Goal: Task Accomplishment & Management: Use online tool/utility

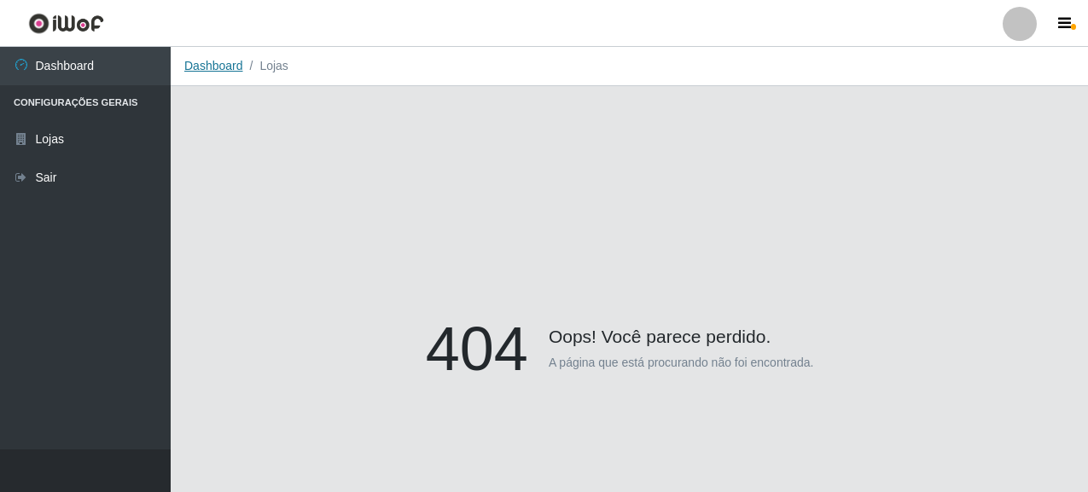
click at [218, 71] on link "Dashboard" at bounding box center [213, 66] width 59 height 14
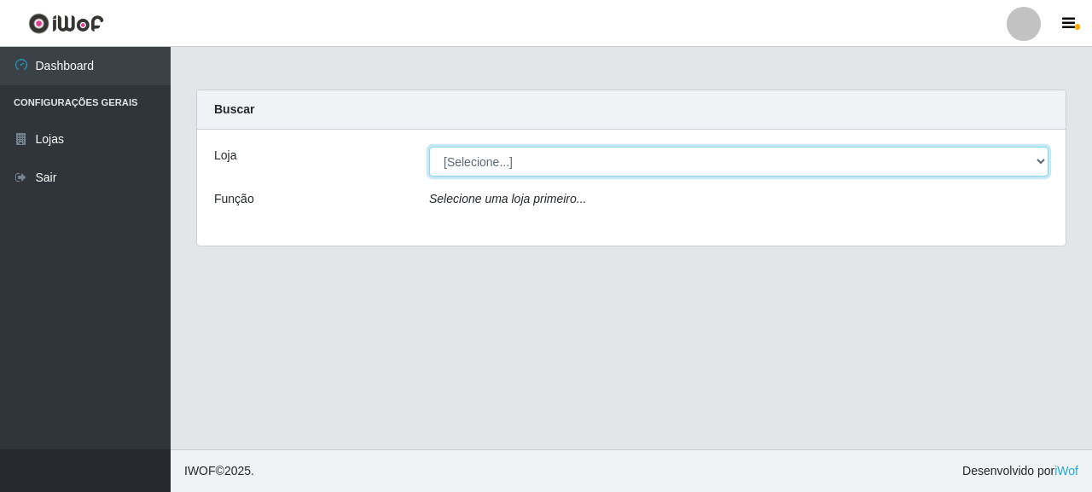
click at [480, 158] on select "[Selecione...] Supermercado Queiroz - [GEOGRAPHIC_DATA]" at bounding box center [738, 162] width 619 height 30
select select "496"
click at [429, 147] on select "[Selecione...] Supermercado Queiroz - [GEOGRAPHIC_DATA]" at bounding box center [738, 162] width 619 height 30
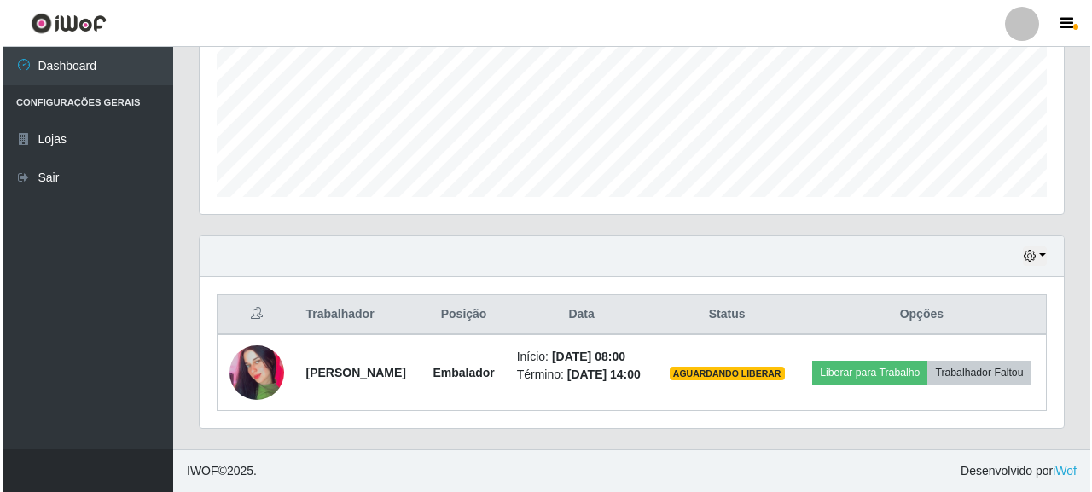
scroll to position [426, 0]
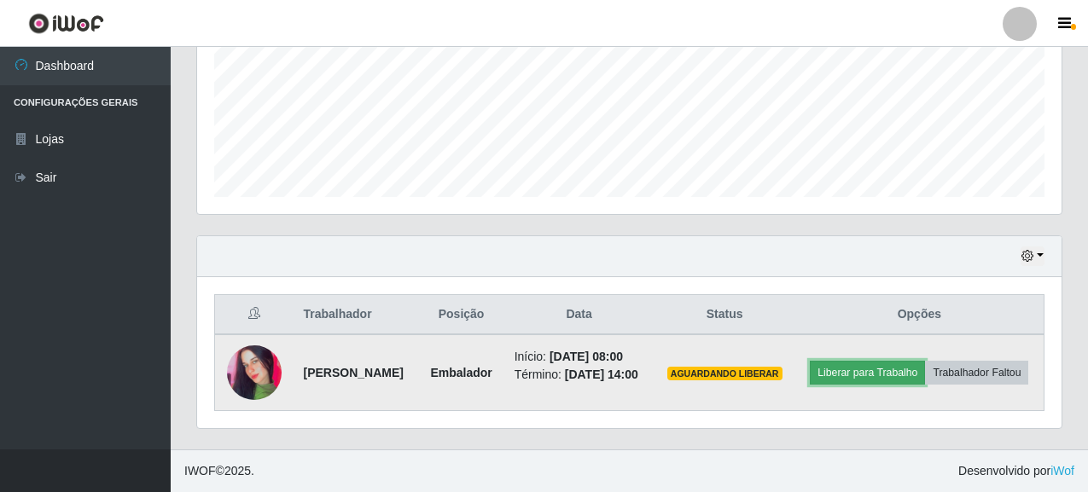
click at [925, 361] on button "Liberar para Trabalho" at bounding box center [867, 373] width 115 height 24
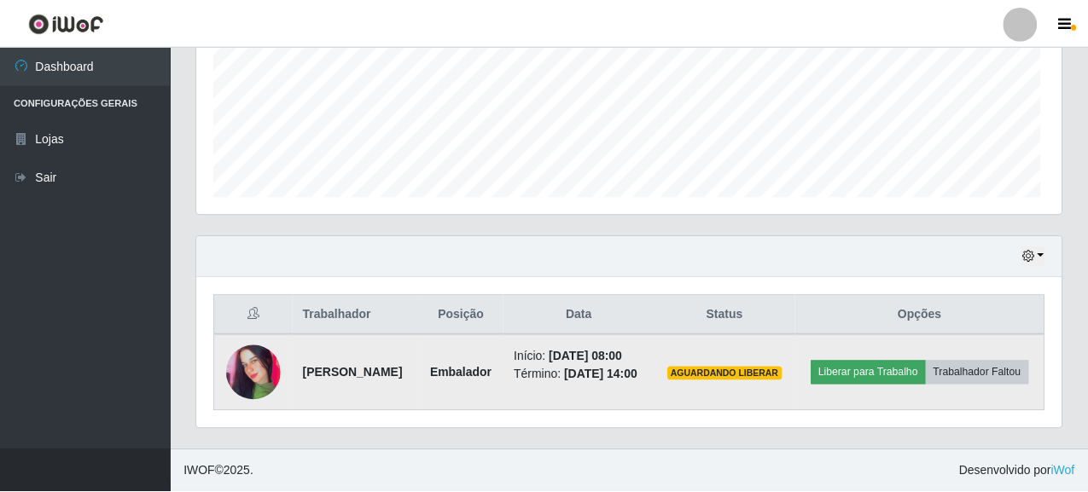
scroll to position [354, 854]
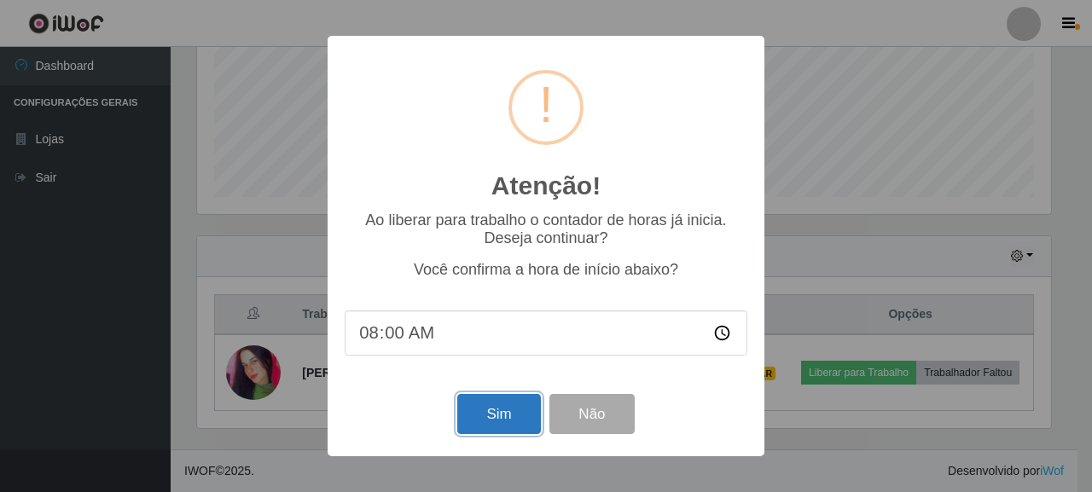
click at [485, 421] on button "Sim" at bounding box center [498, 414] width 83 height 40
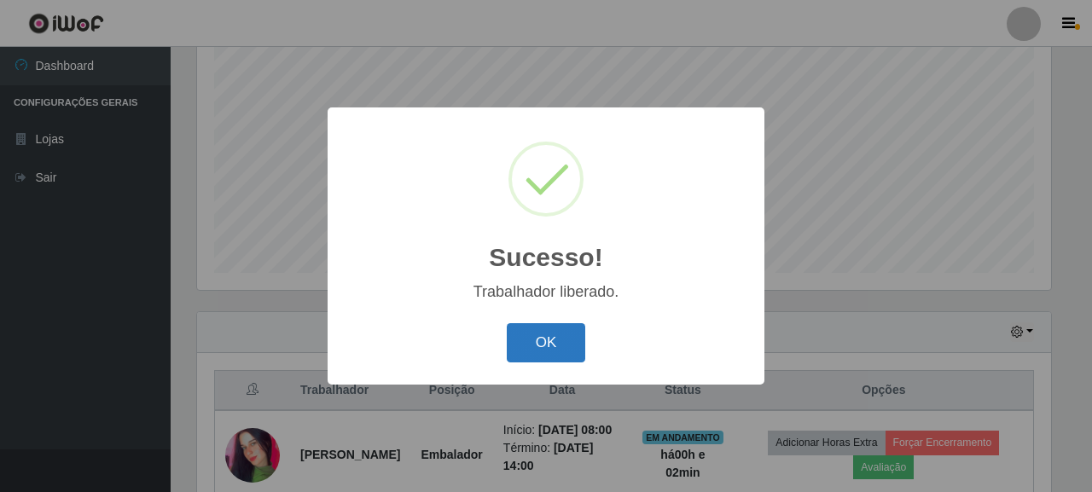
click at [556, 338] on button "OK" at bounding box center [546, 343] width 79 height 40
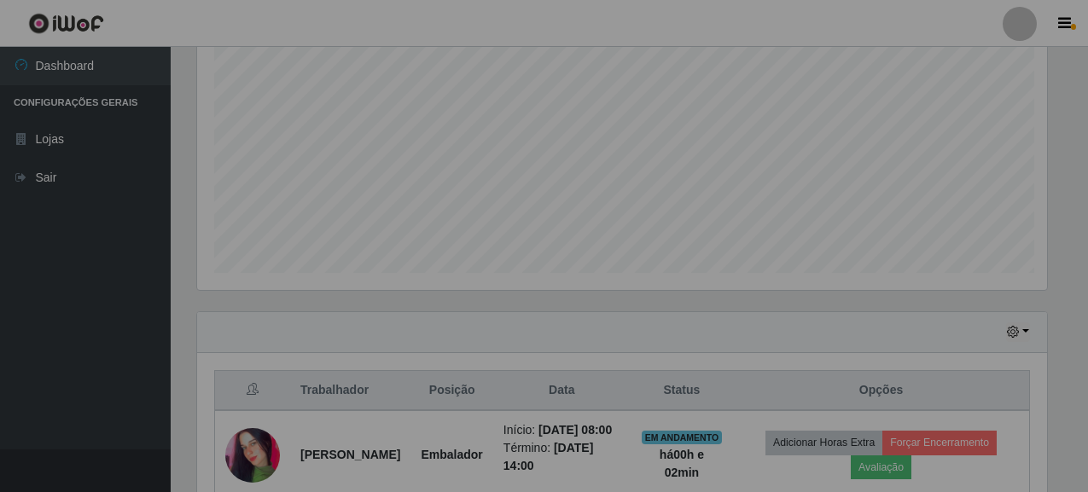
scroll to position [354, 864]
